Goal: Find specific page/section: Find specific page/section

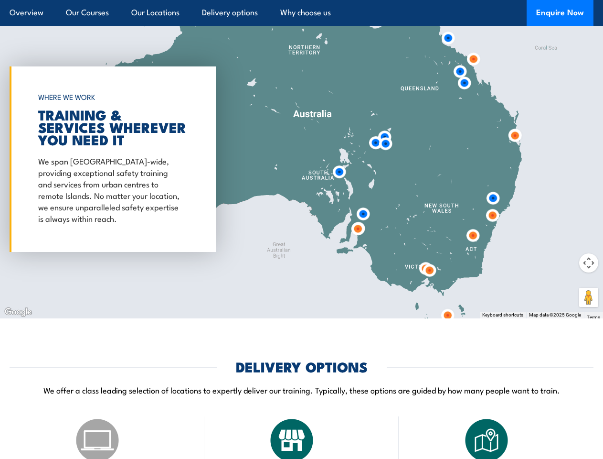
click at [301, 159] on div at bounding box center [301, 159] width 603 height 318
click at [473, 59] on img at bounding box center [474, 59] width 18 height 18
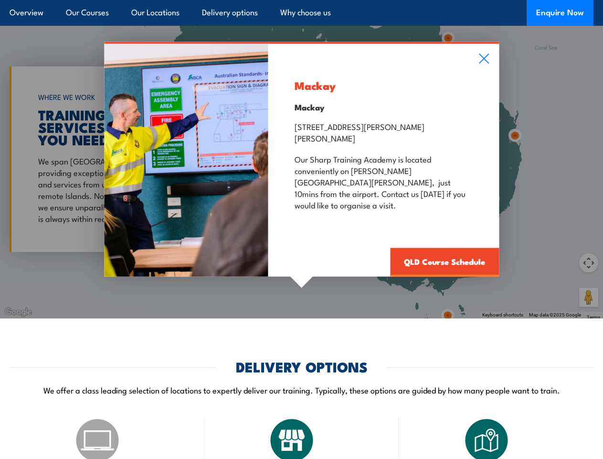
click at [363, 219] on p at bounding box center [384, 224] width 178 height 11
click at [448, 38] on div "Mackay Mackay [STREET_ADDRESS][PERSON_NAME][PERSON_NAME] Our [GEOGRAPHIC_DATA] …" at bounding box center [301, 159] width 603 height 318
click at [460, 71] on div "Mackay Mackay [STREET_ADDRESS][PERSON_NAME][PERSON_NAME] Our [GEOGRAPHIC_DATA] …" at bounding box center [383, 159] width 231 height 233
click at [385, 143] on div "Mackay Mackay [STREET_ADDRESS][PERSON_NAME][PERSON_NAME] Our [GEOGRAPHIC_DATA] …" at bounding box center [383, 159] width 231 height 233
click at [493, 198] on div "Mackay Mackay [STREET_ADDRESS][PERSON_NAME][PERSON_NAME] Our [GEOGRAPHIC_DATA] …" at bounding box center [383, 159] width 231 height 233
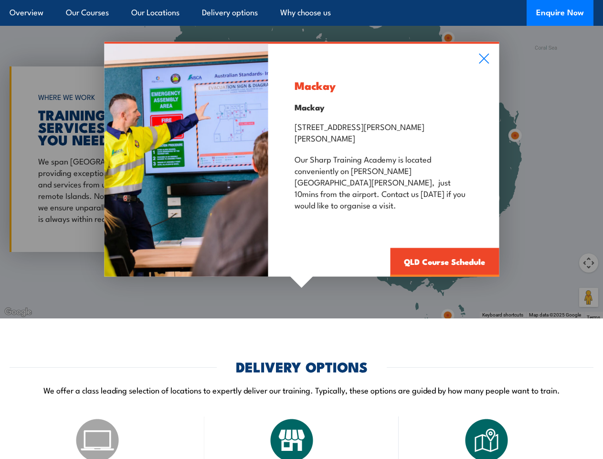
click at [464, 83] on div "Mackay Mackay [STREET_ADDRESS][PERSON_NAME][PERSON_NAME] Our [GEOGRAPHIC_DATA] …" at bounding box center [383, 159] width 231 height 233
